Goal: Find specific page/section: Find specific page/section

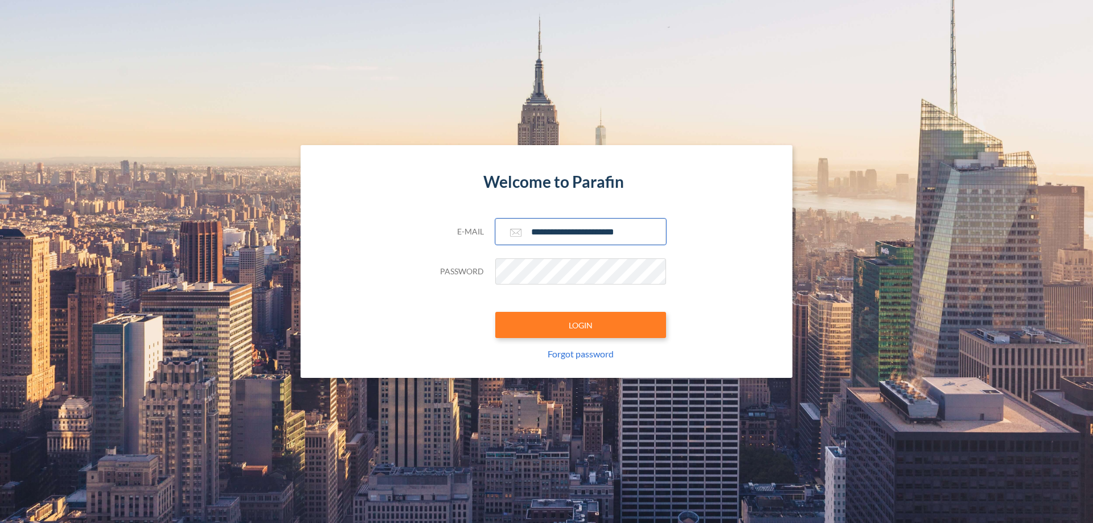
type input "**********"
click at [581, 325] on button "LOGIN" at bounding box center [580, 325] width 171 height 26
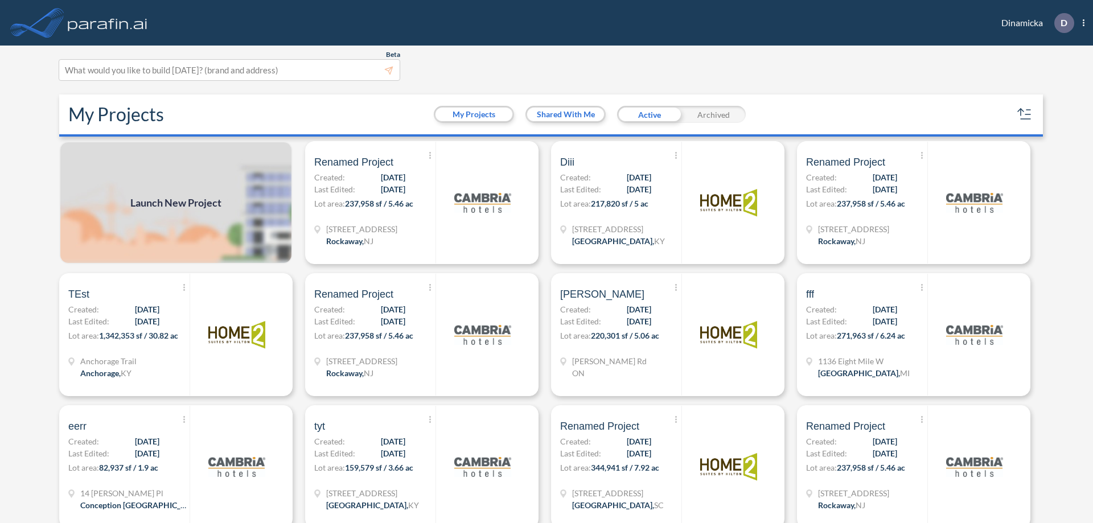
scroll to position [3, 0]
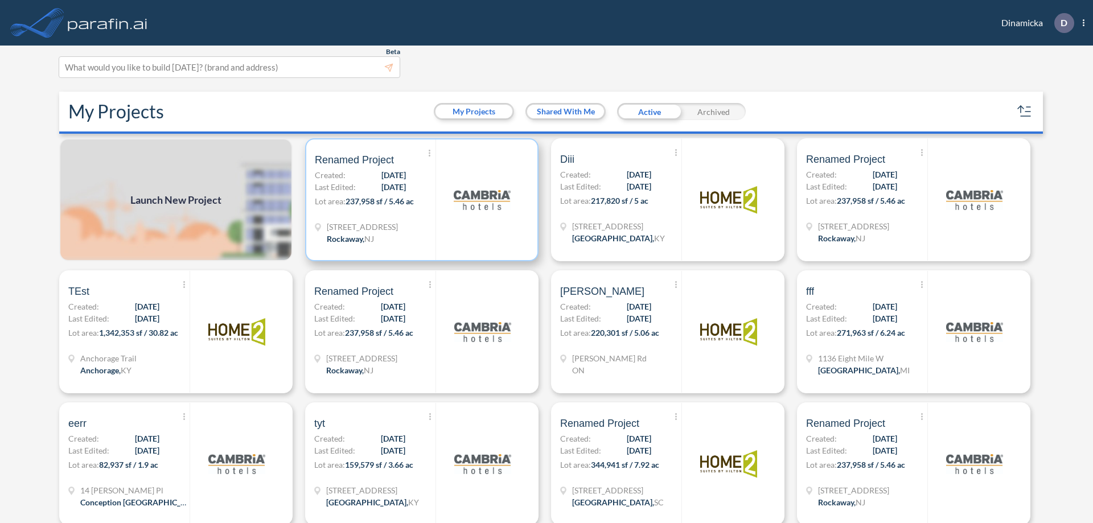
click at [420, 200] on p "Lot area: 237,958 sf / 5.46 ac" at bounding box center [375, 203] width 121 height 17
